Goal: Transaction & Acquisition: Purchase product/service

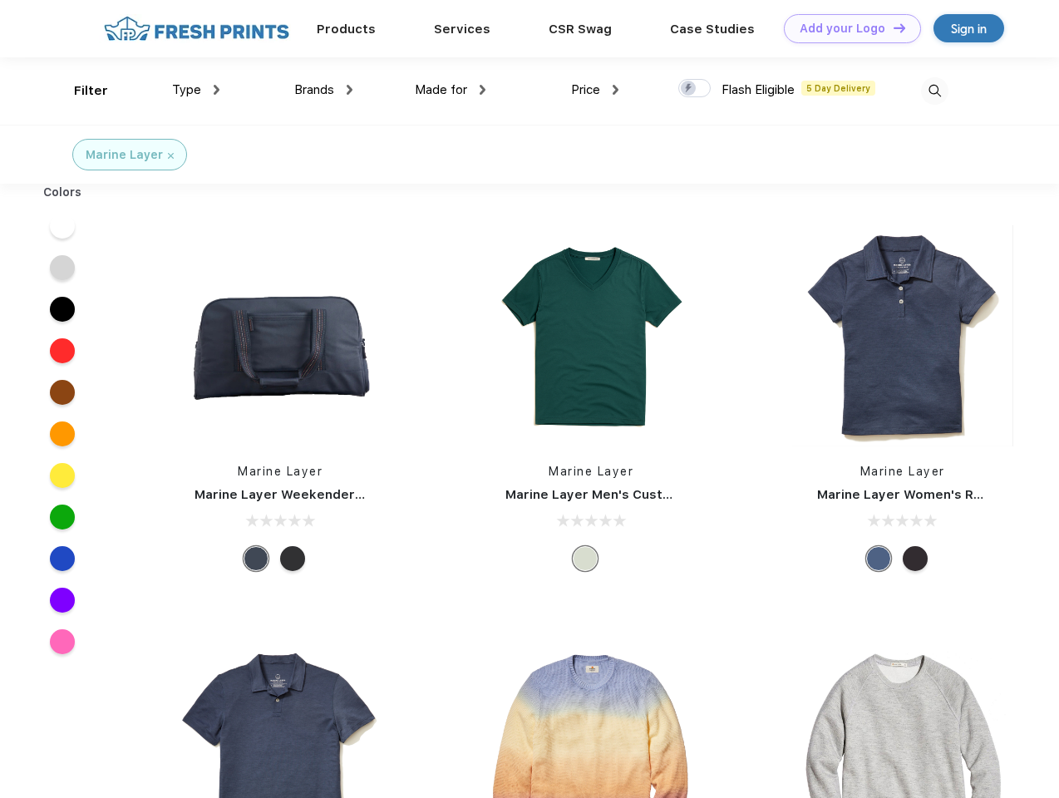
scroll to position [1, 0]
click at [846, 28] on link "Add your Logo Design Tool" at bounding box center [852, 28] width 137 height 29
click at [0, 0] on div "Design Tool" at bounding box center [0, 0] width 0 height 0
click at [892, 27] on link "Add your Logo Design Tool" at bounding box center [852, 28] width 137 height 29
click at [80, 91] on div "Filter" at bounding box center [91, 90] width 34 height 19
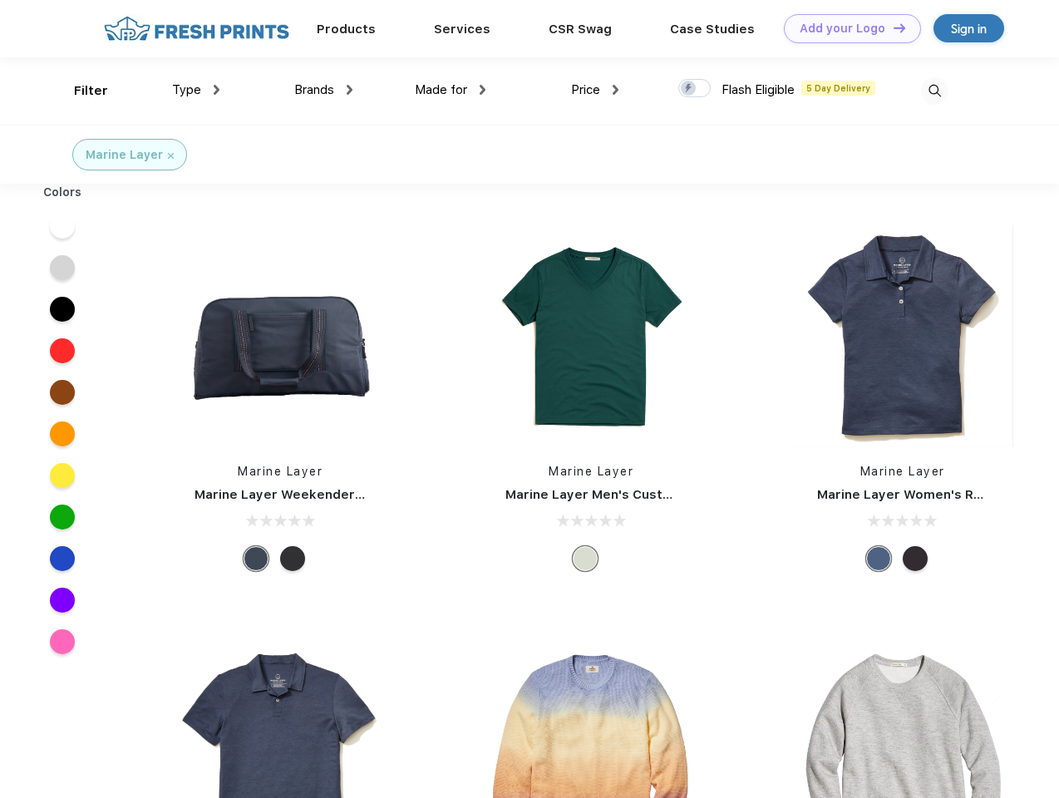
click at [196, 90] on span "Type" at bounding box center [186, 89] width 29 height 15
click at [323, 90] on span "Brands" at bounding box center [314, 89] width 40 height 15
click at [450, 90] on span "Made for" at bounding box center [441, 89] width 52 height 15
click at [595, 90] on span "Price" at bounding box center [585, 89] width 29 height 15
click at [695, 89] on div at bounding box center [694, 88] width 32 height 18
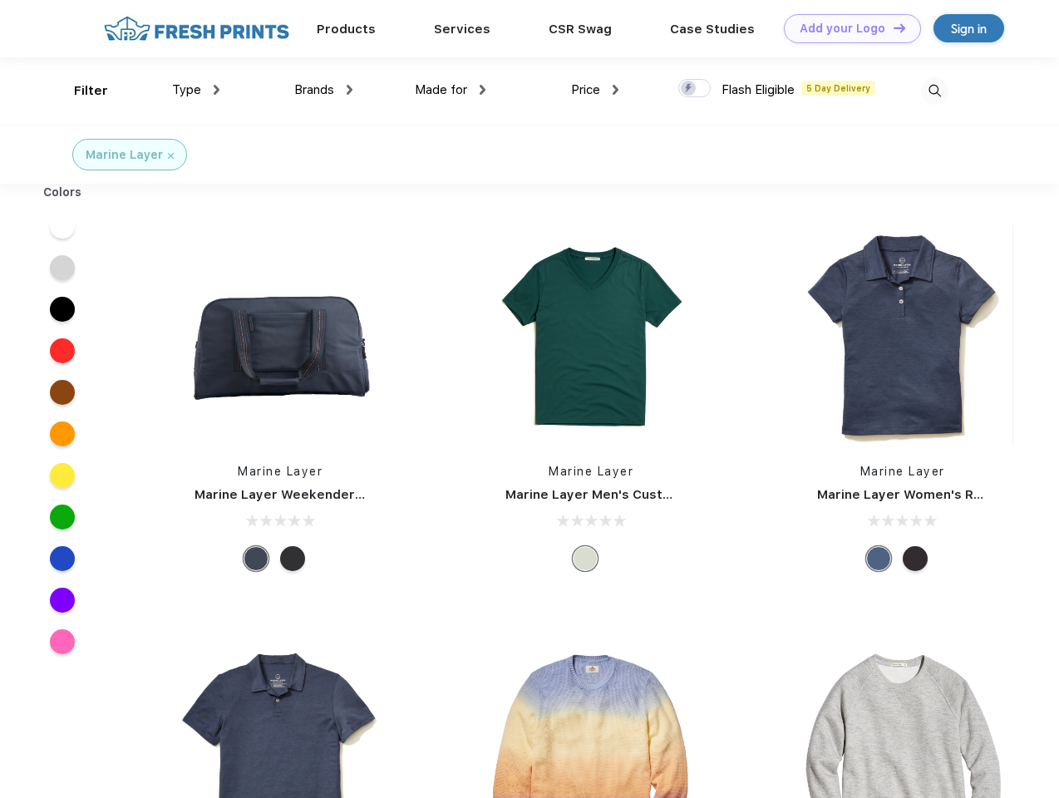
click at [689, 89] on input "checkbox" at bounding box center [683, 83] width 11 height 11
click at [934, 91] on img at bounding box center [934, 90] width 27 height 27
